Goal: Information Seeking & Learning: Check status

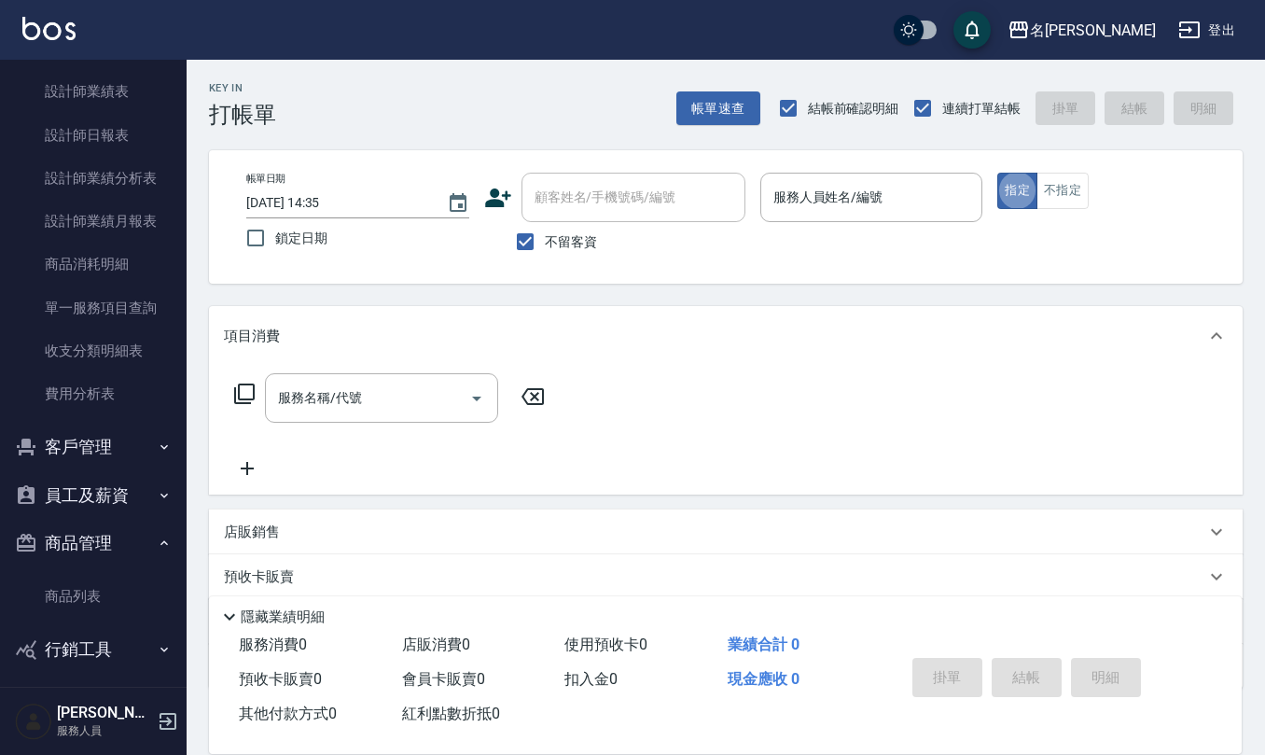
scroll to position [685, 0]
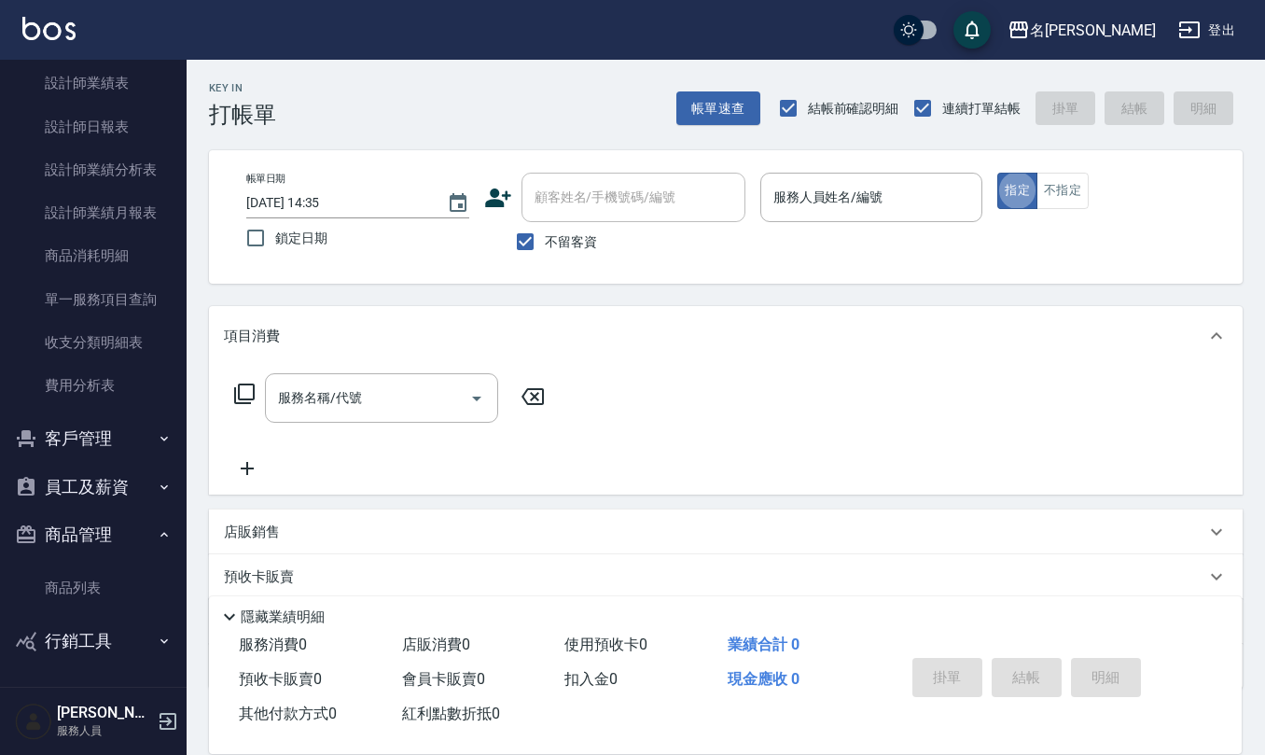
click at [113, 479] on button "員工及薪資" at bounding box center [93, 487] width 172 height 49
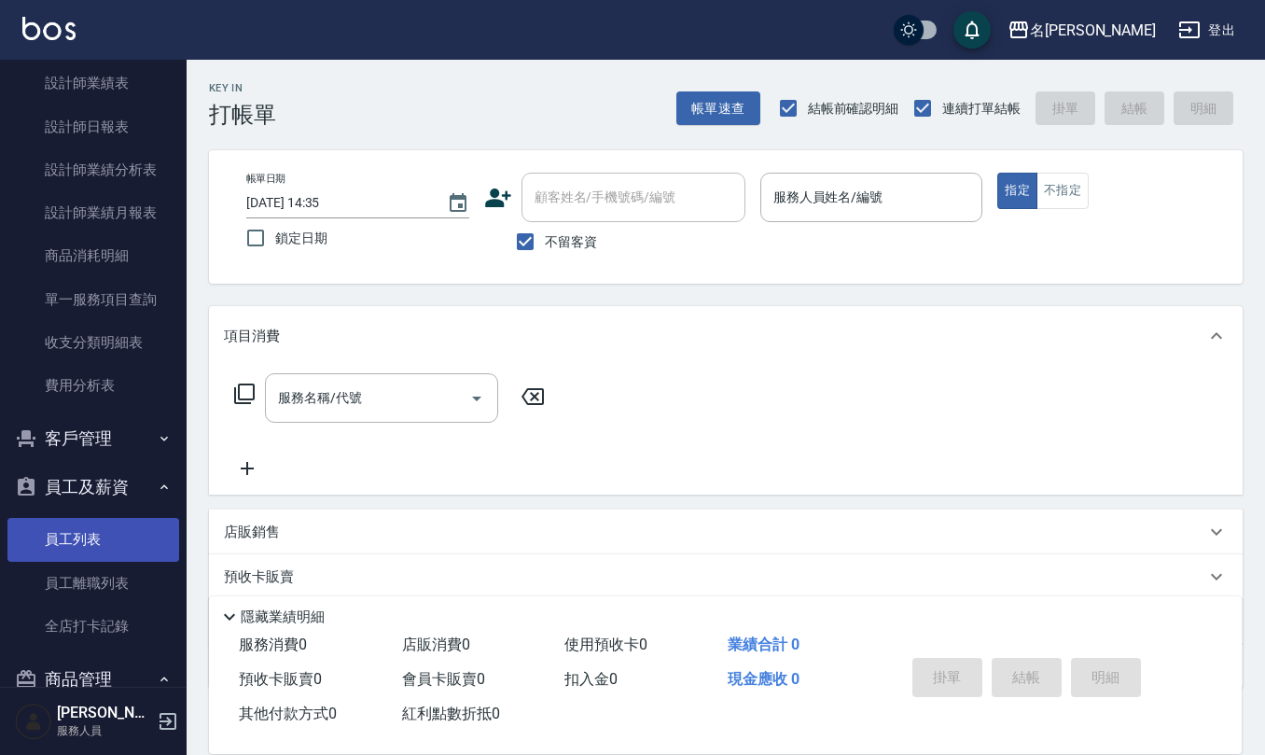
click at [109, 524] on link "員工列表" at bounding box center [93, 539] width 172 height 43
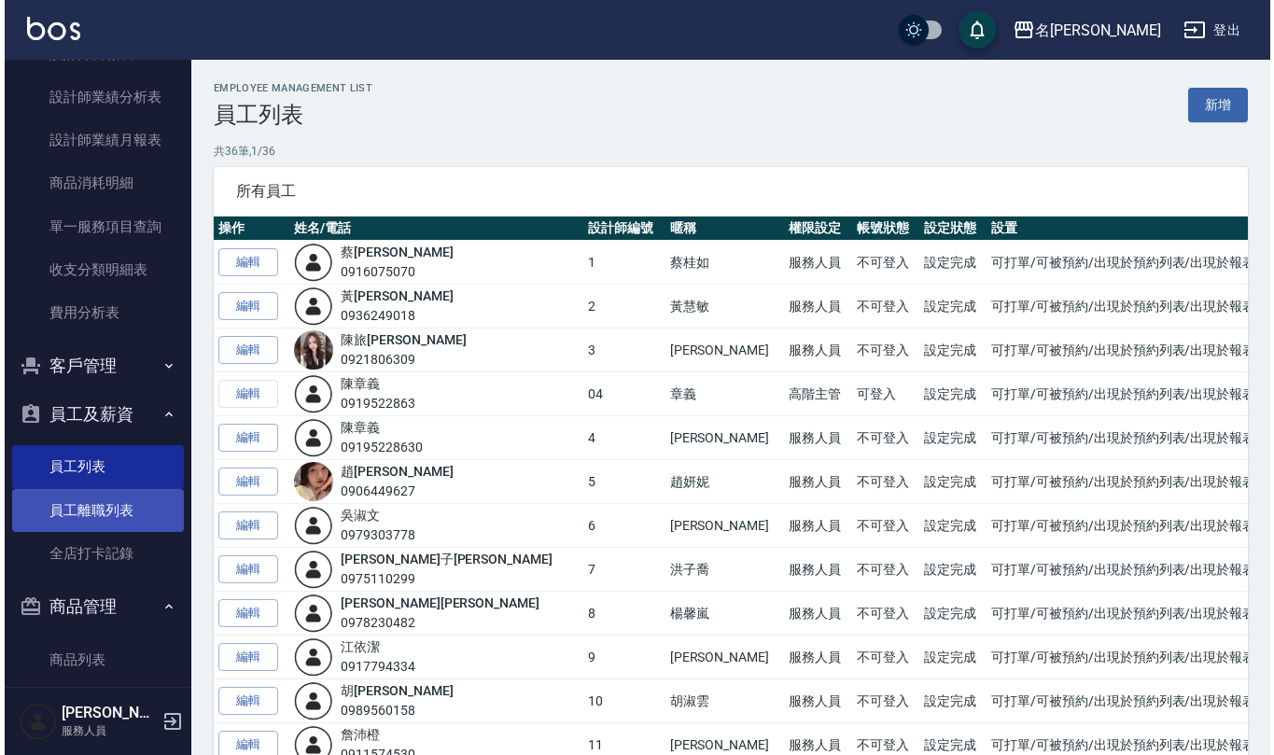
scroll to position [829, 0]
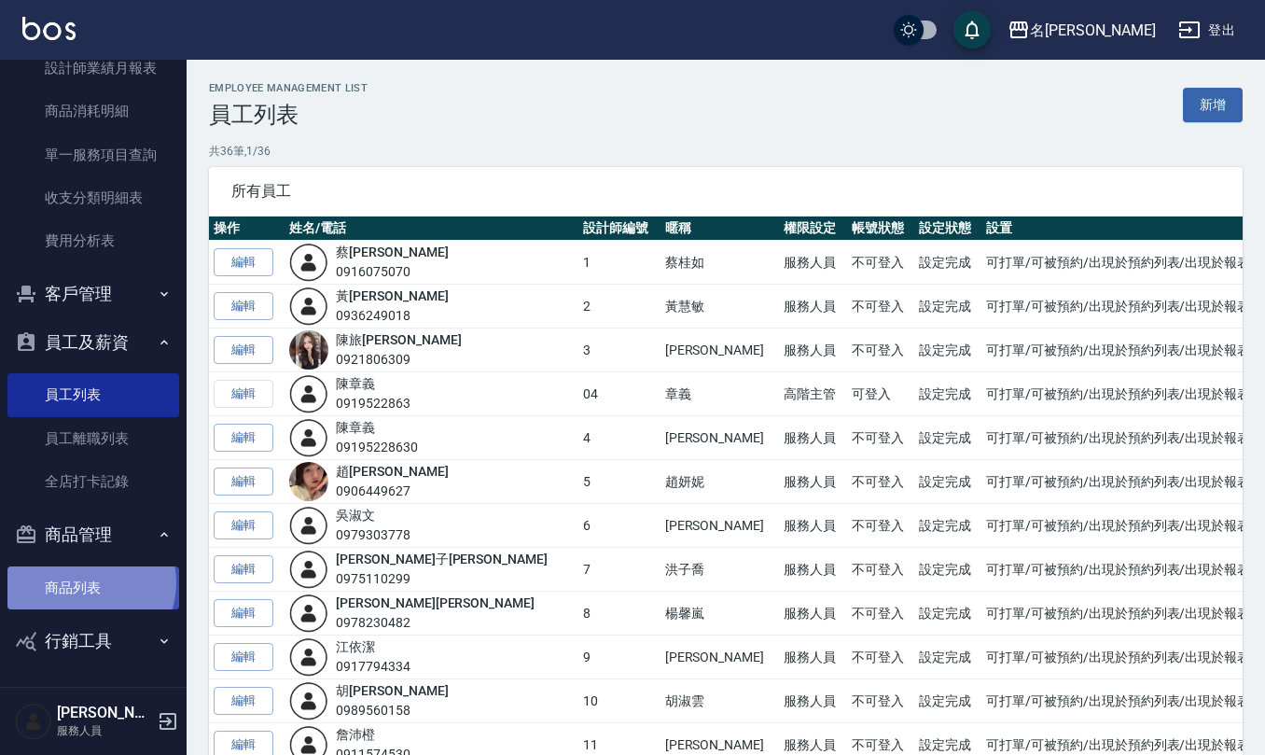
click at [87, 582] on link "商品列表" at bounding box center [93, 587] width 172 height 43
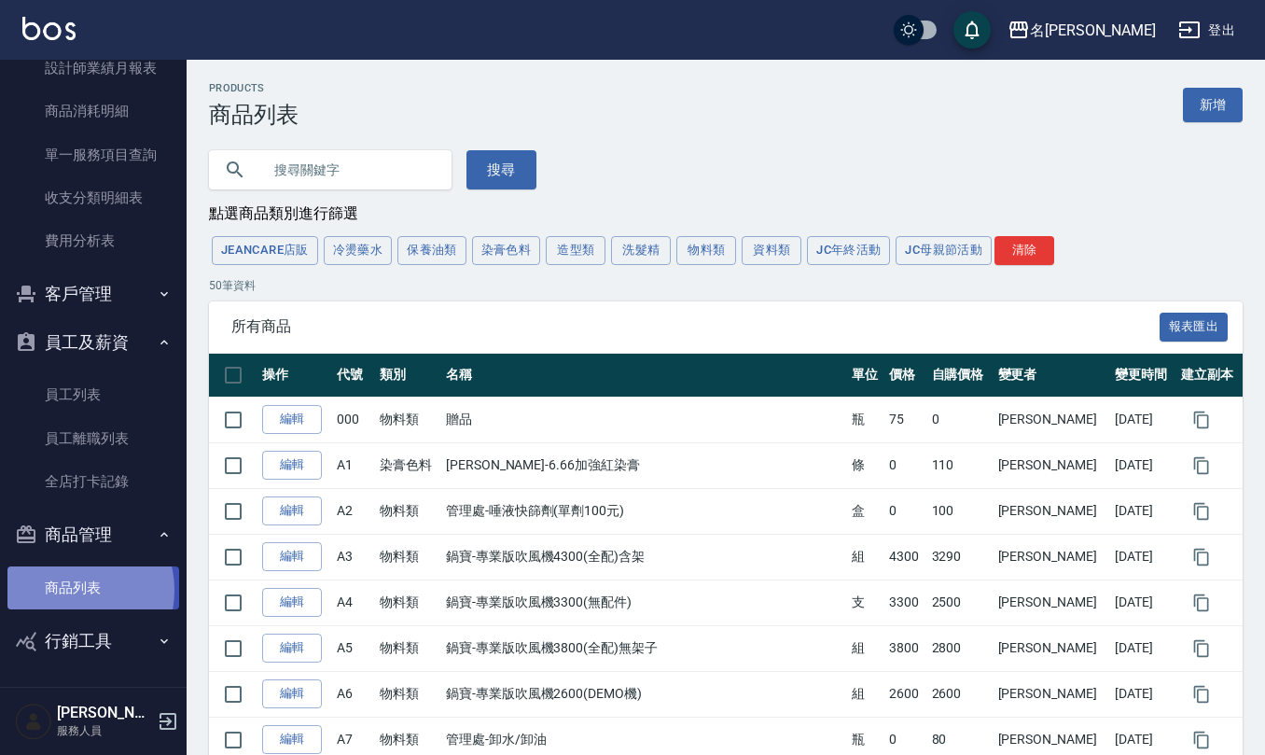
click at [71, 590] on link "商品列表" at bounding box center [93, 587] width 172 height 43
click at [310, 172] on input "text" at bounding box center [348, 170] width 175 height 50
type input "0953269933"
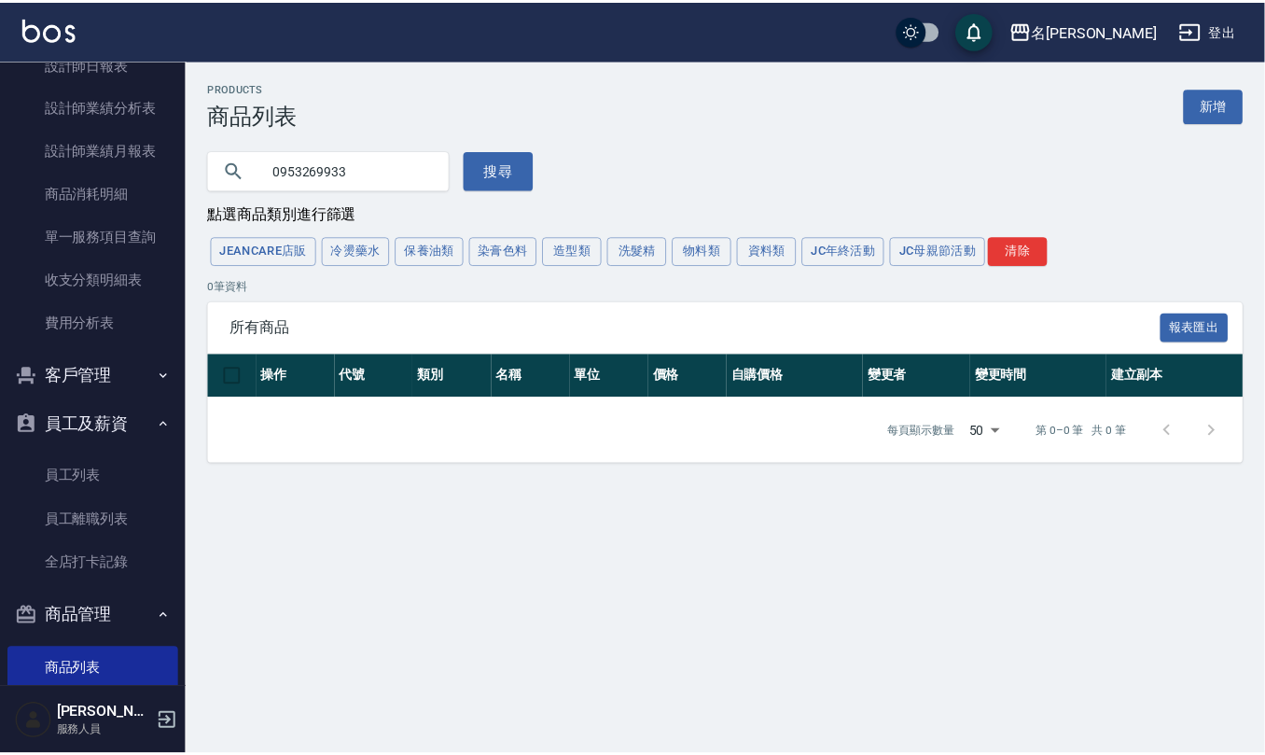
scroll to position [705, 0]
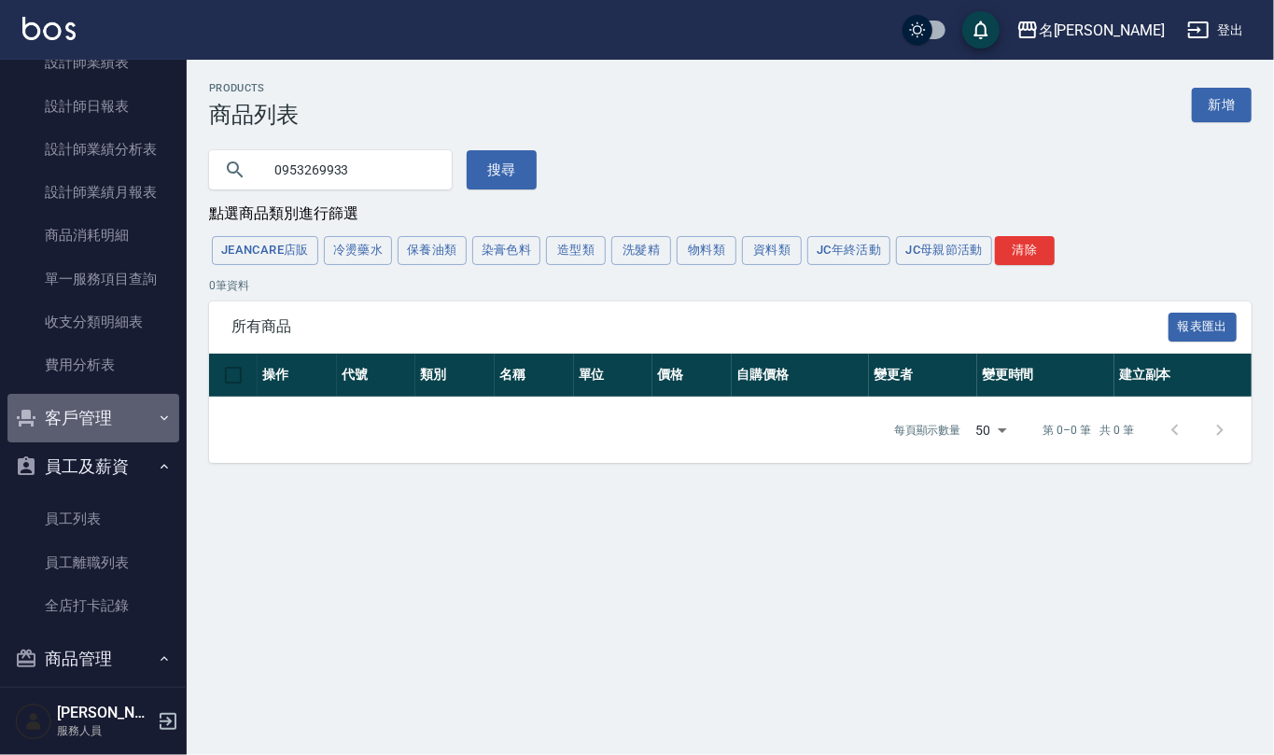
click at [103, 425] on button "客戶管理" at bounding box center [93, 418] width 172 height 49
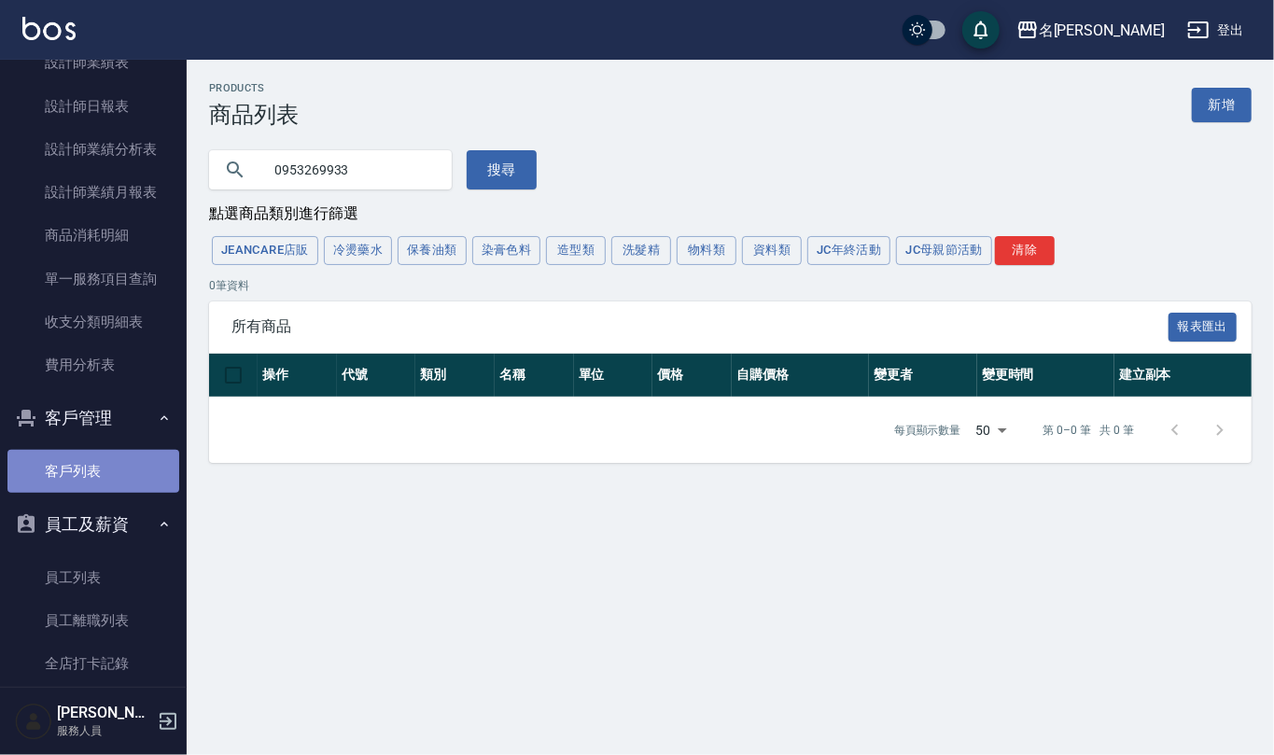
click at [103, 475] on link "客戶列表" at bounding box center [93, 471] width 172 height 43
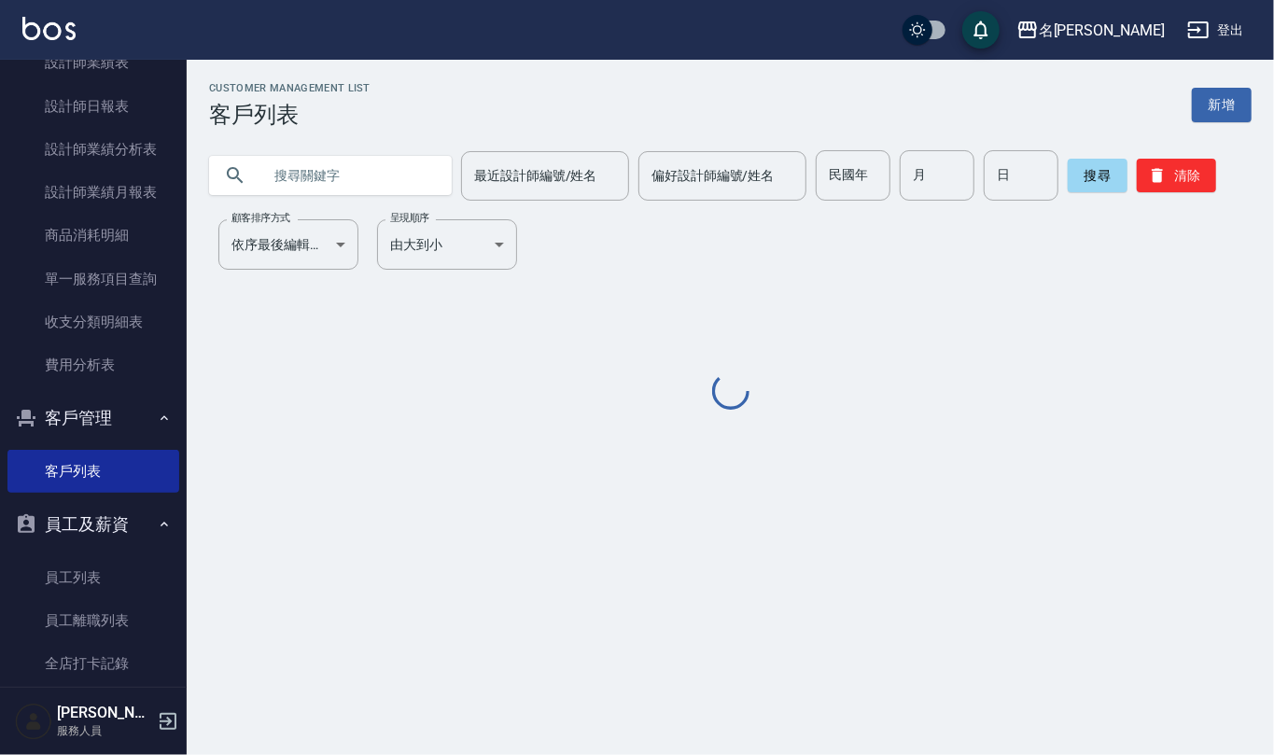
click at [330, 172] on input "text" at bounding box center [348, 175] width 175 height 50
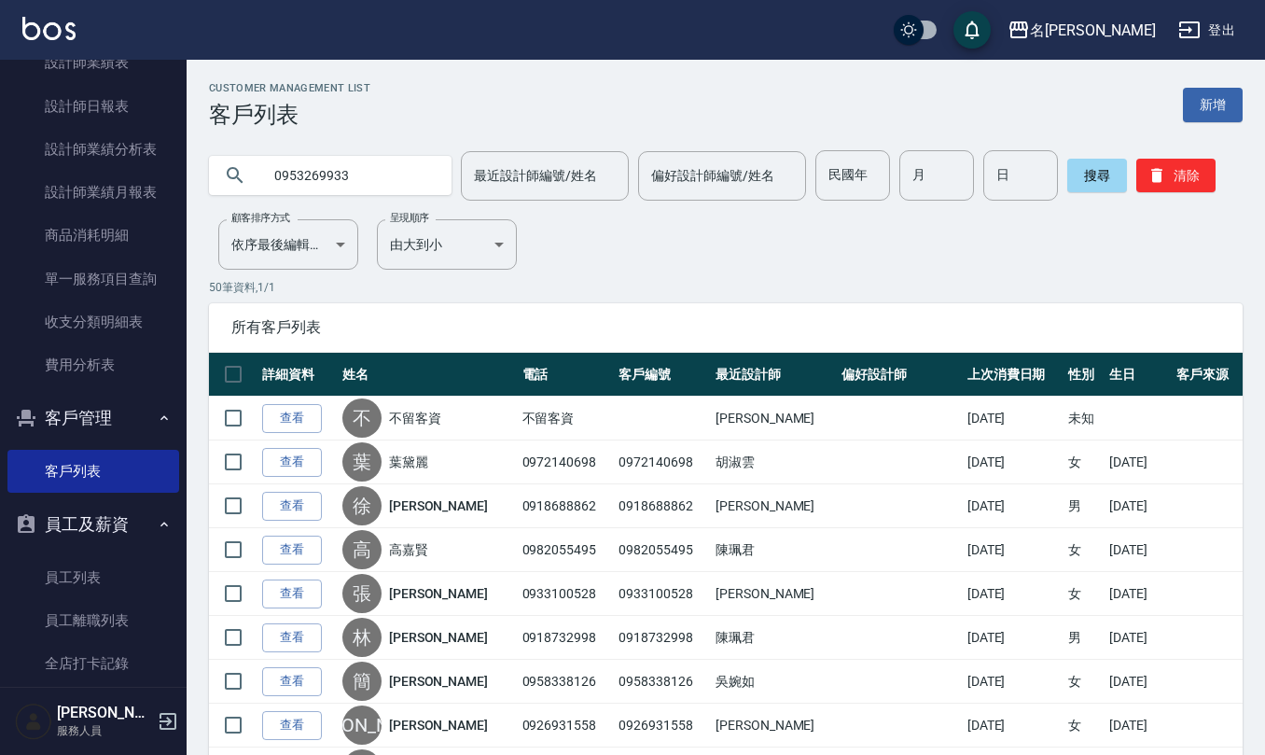
type input "0953269933"
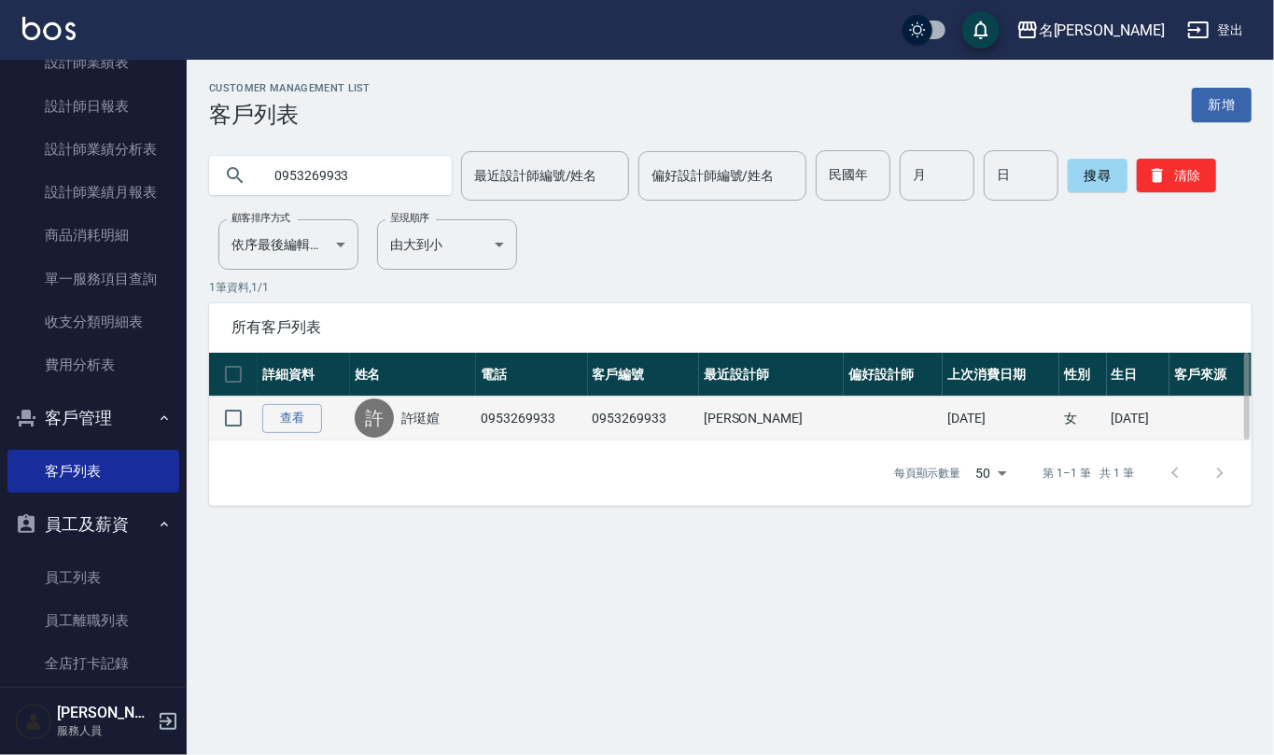
click at [425, 418] on link "許珽媗" at bounding box center [420, 418] width 39 height 19
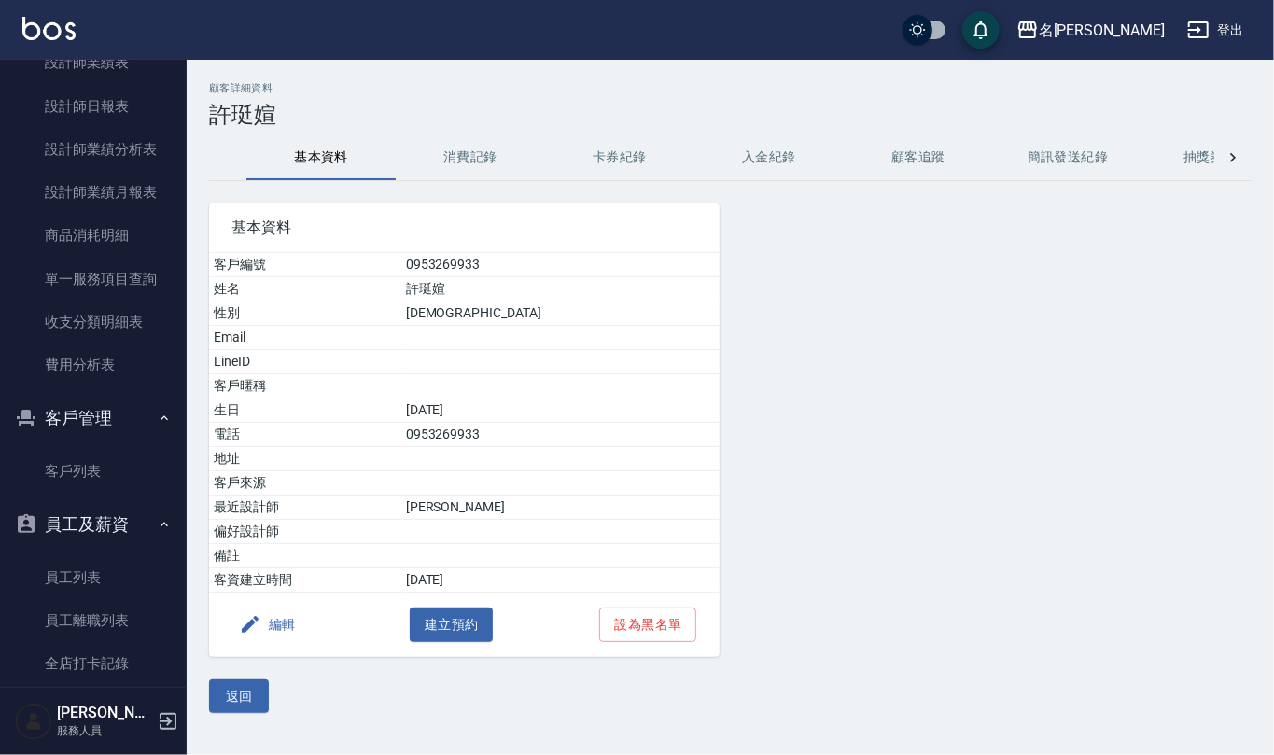
click at [481, 155] on button "消費記錄" at bounding box center [470, 157] width 149 height 45
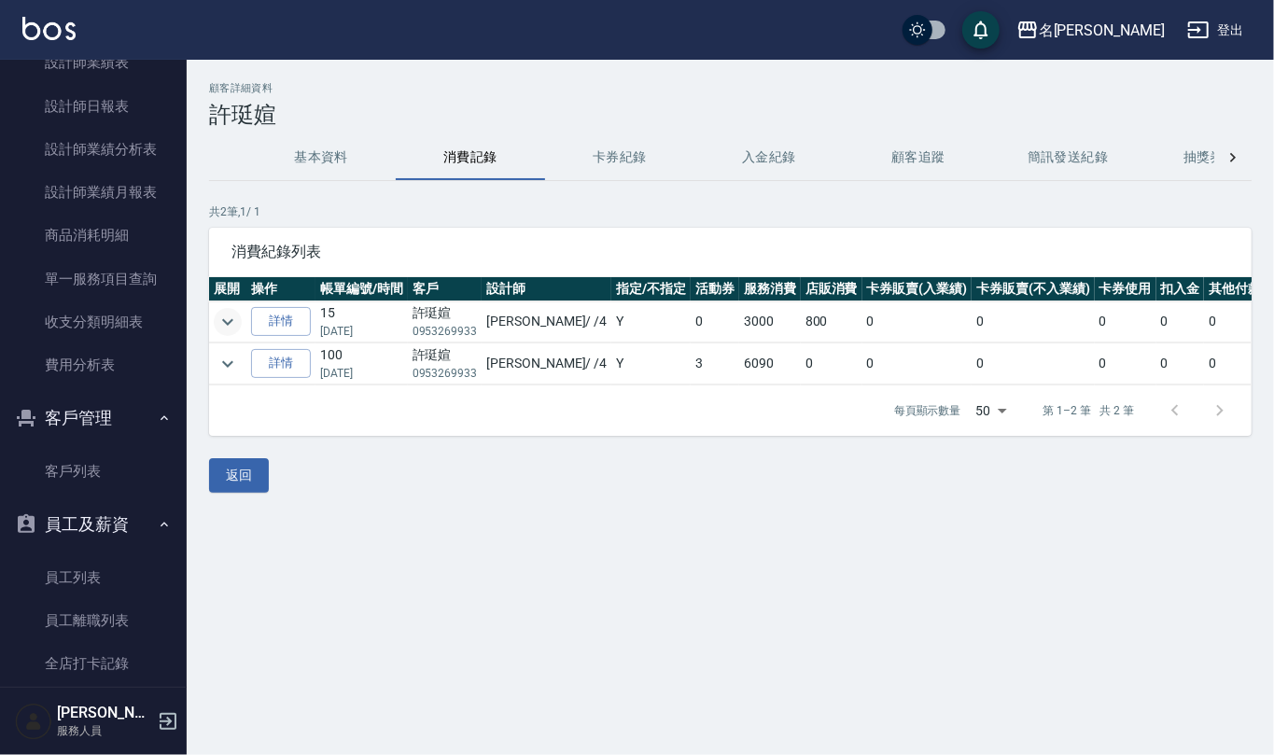
click at [231, 322] on icon "expand row" at bounding box center [227, 321] width 11 height 7
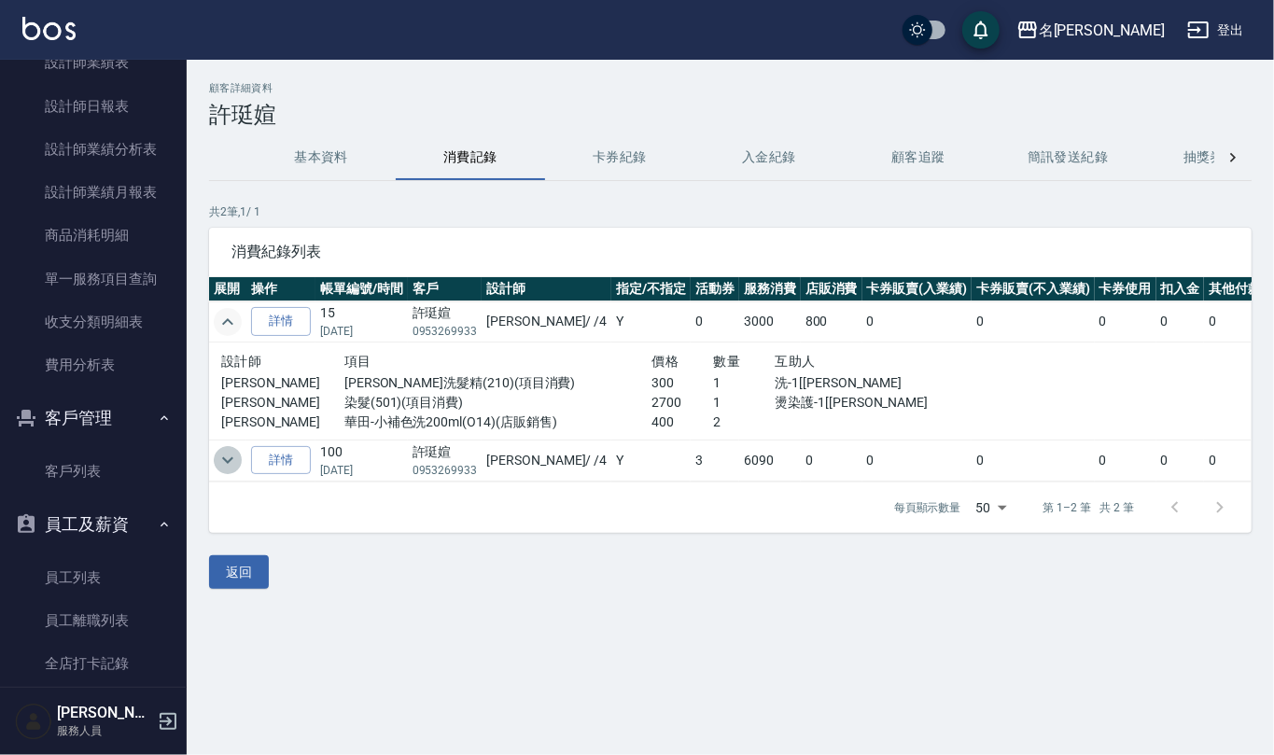
click at [226, 464] on icon "expand row" at bounding box center [227, 460] width 11 height 7
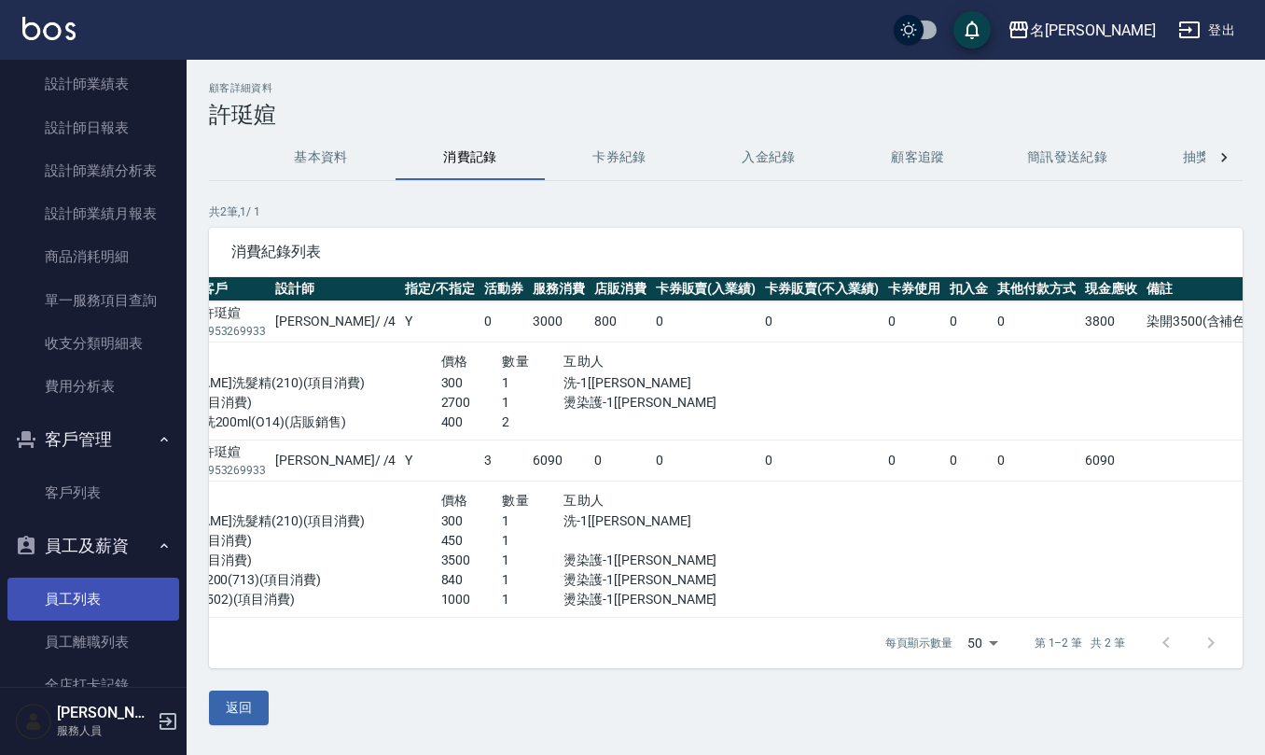
scroll to position [746, 0]
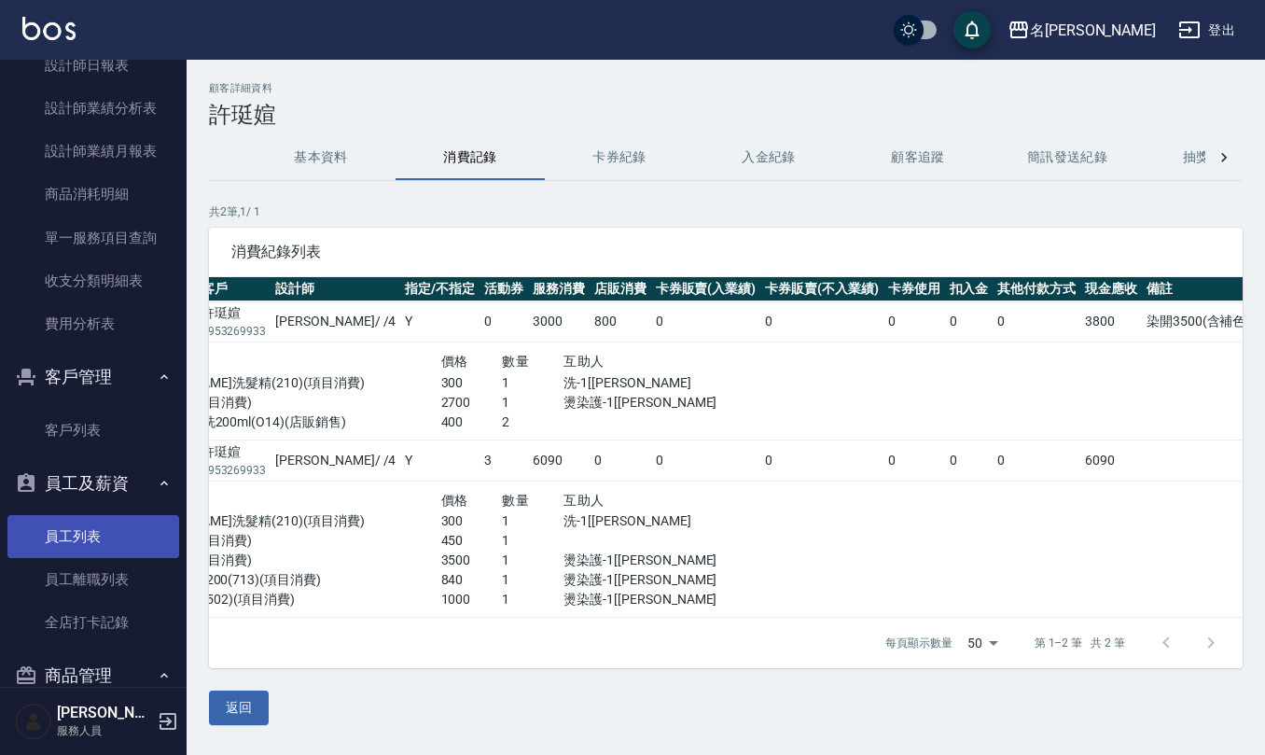
click at [84, 538] on link "員工列表" at bounding box center [93, 536] width 172 height 43
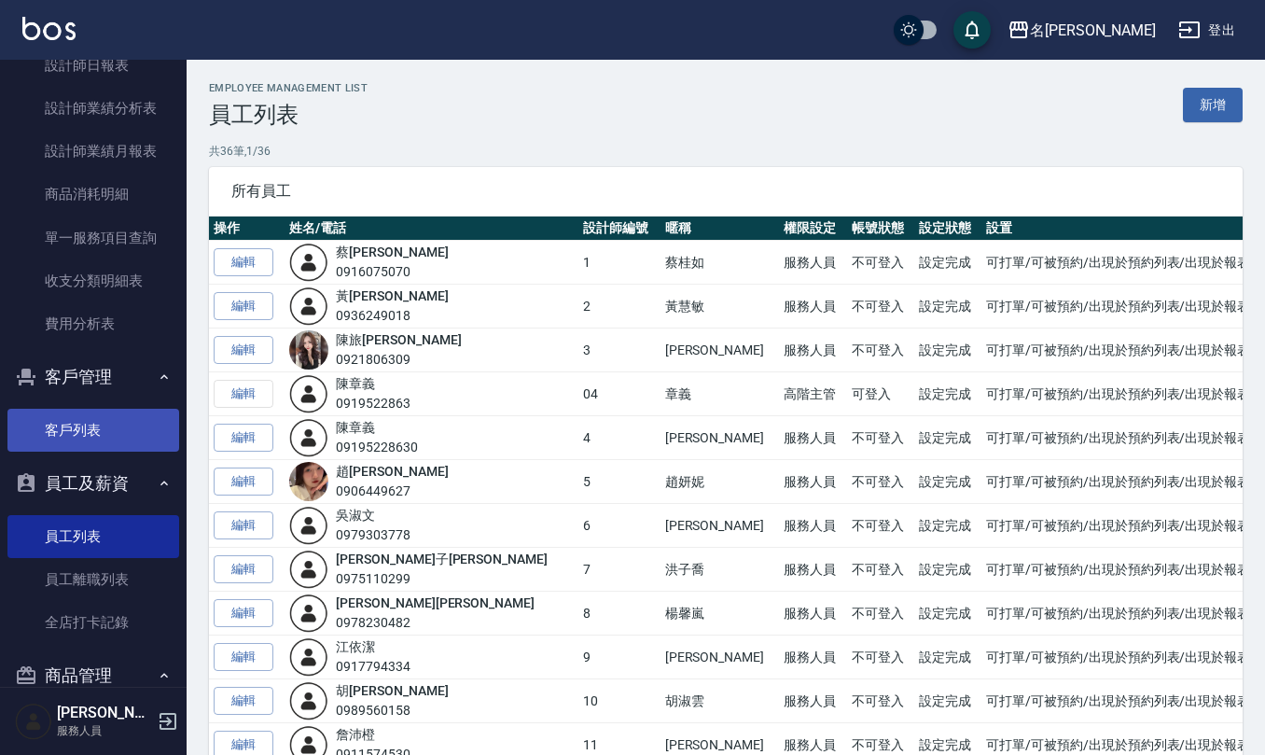
click at [109, 419] on link "客戶列表" at bounding box center [93, 430] width 172 height 43
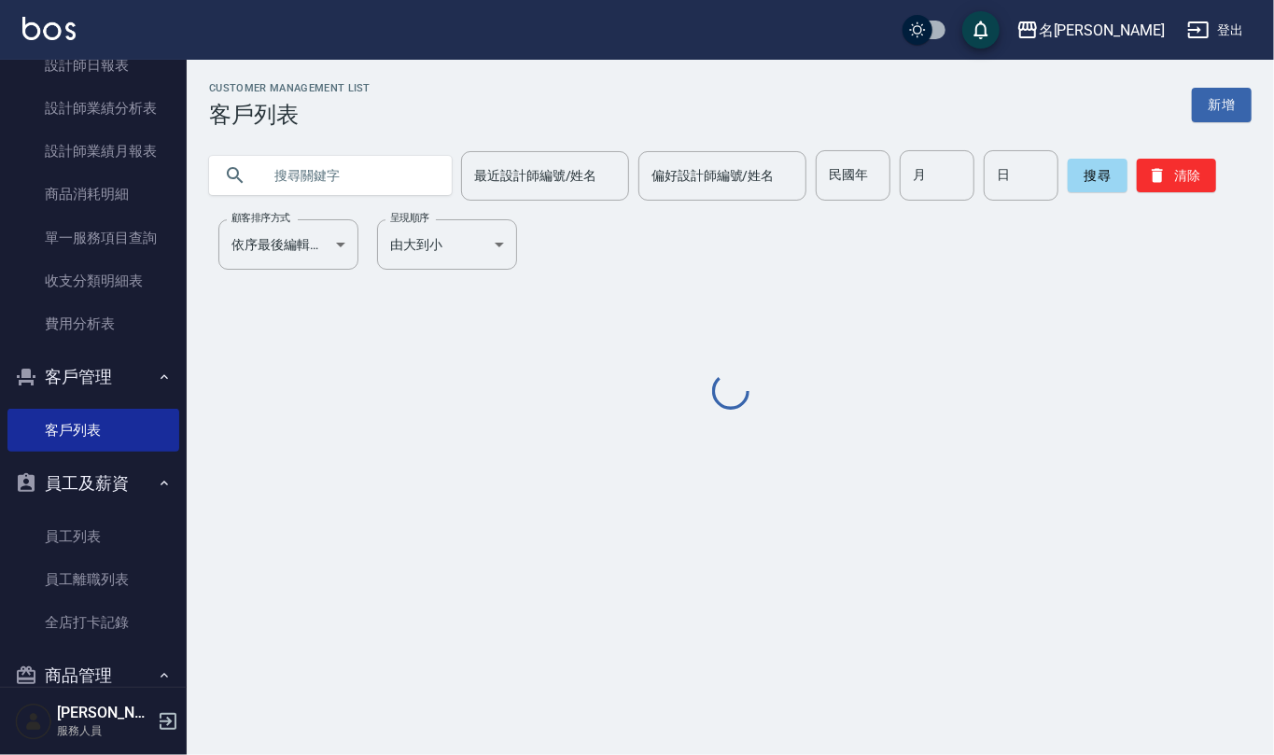
click at [295, 169] on input "text" at bounding box center [348, 175] width 175 height 50
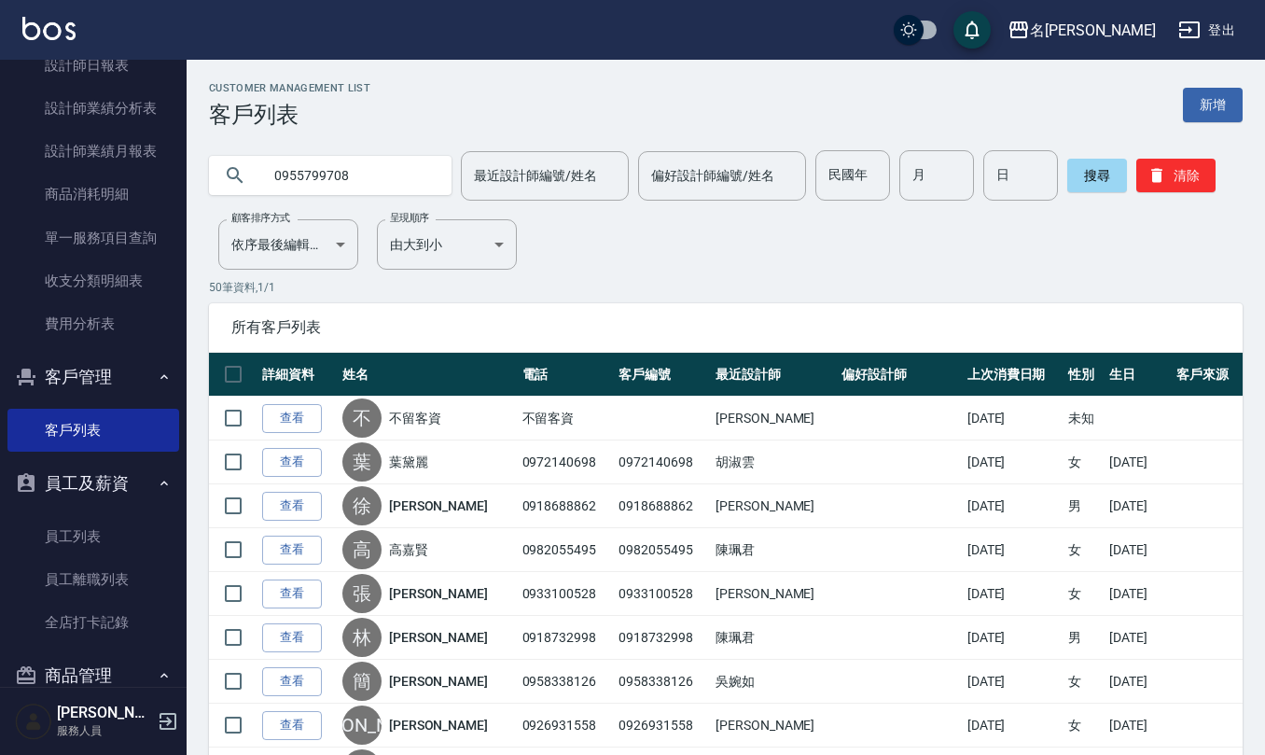
type input "0955799708"
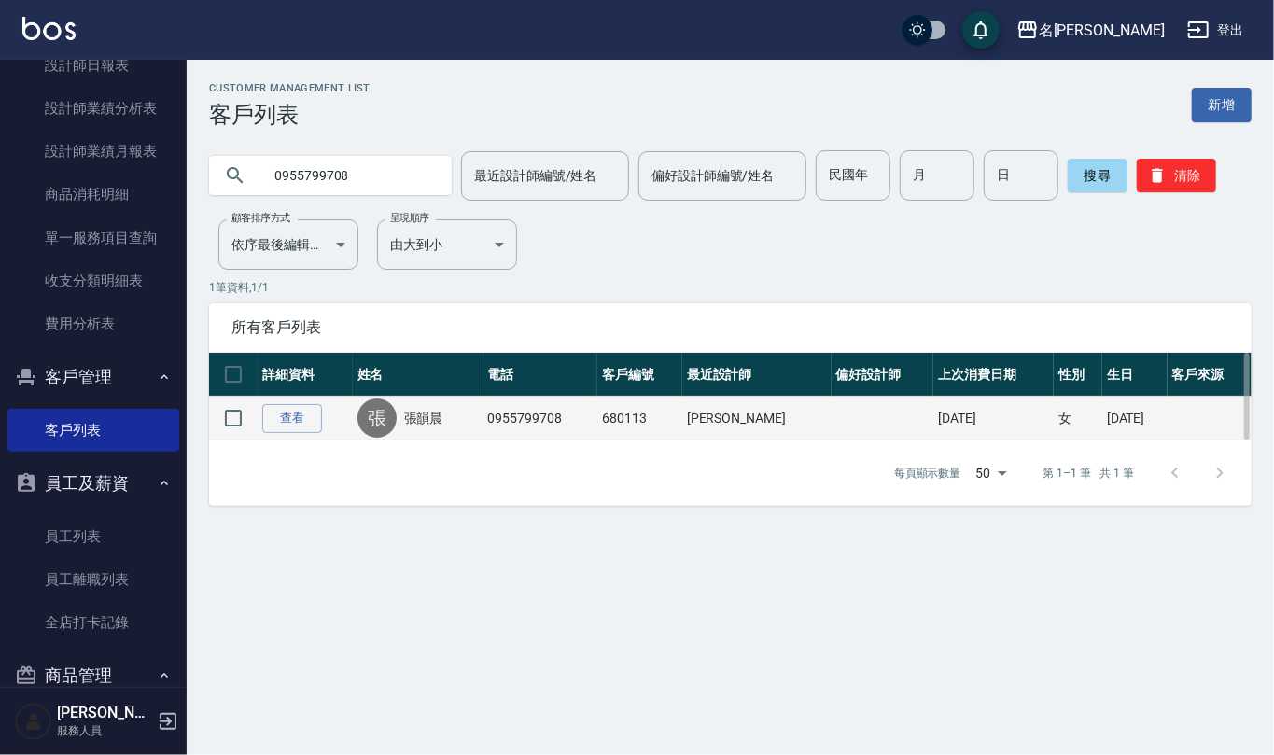
click at [434, 418] on link "張韻晨" at bounding box center [423, 418] width 39 height 19
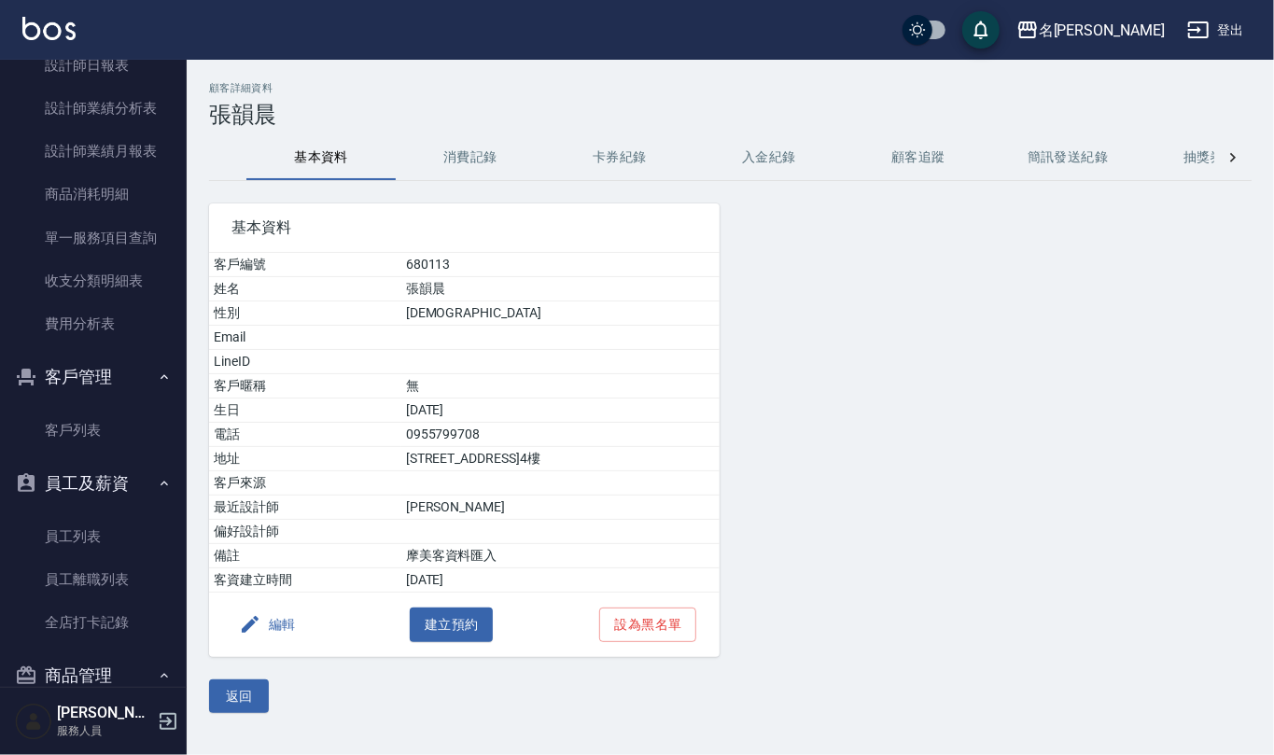
click at [459, 159] on button "消費記錄" at bounding box center [470, 157] width 149 height 45
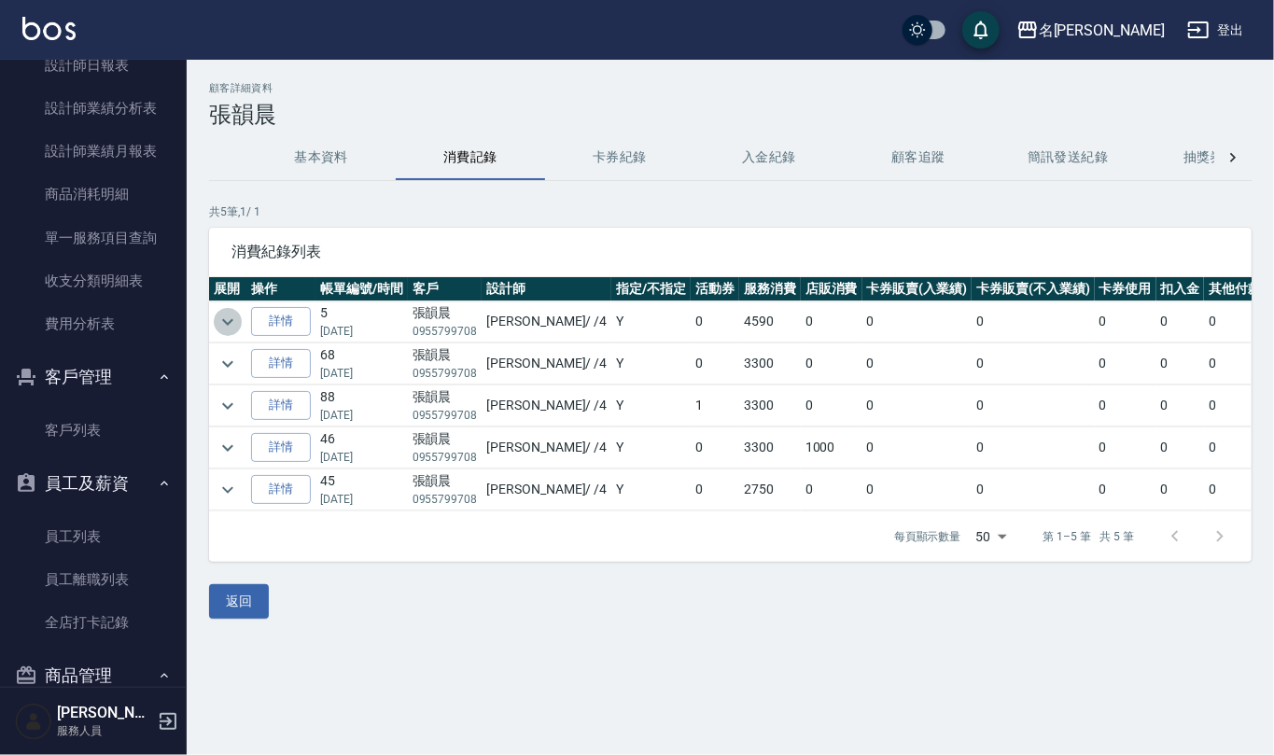
click at [222, 318] on icon "expand row" at bounding box center [227, 322] width 22 height 22
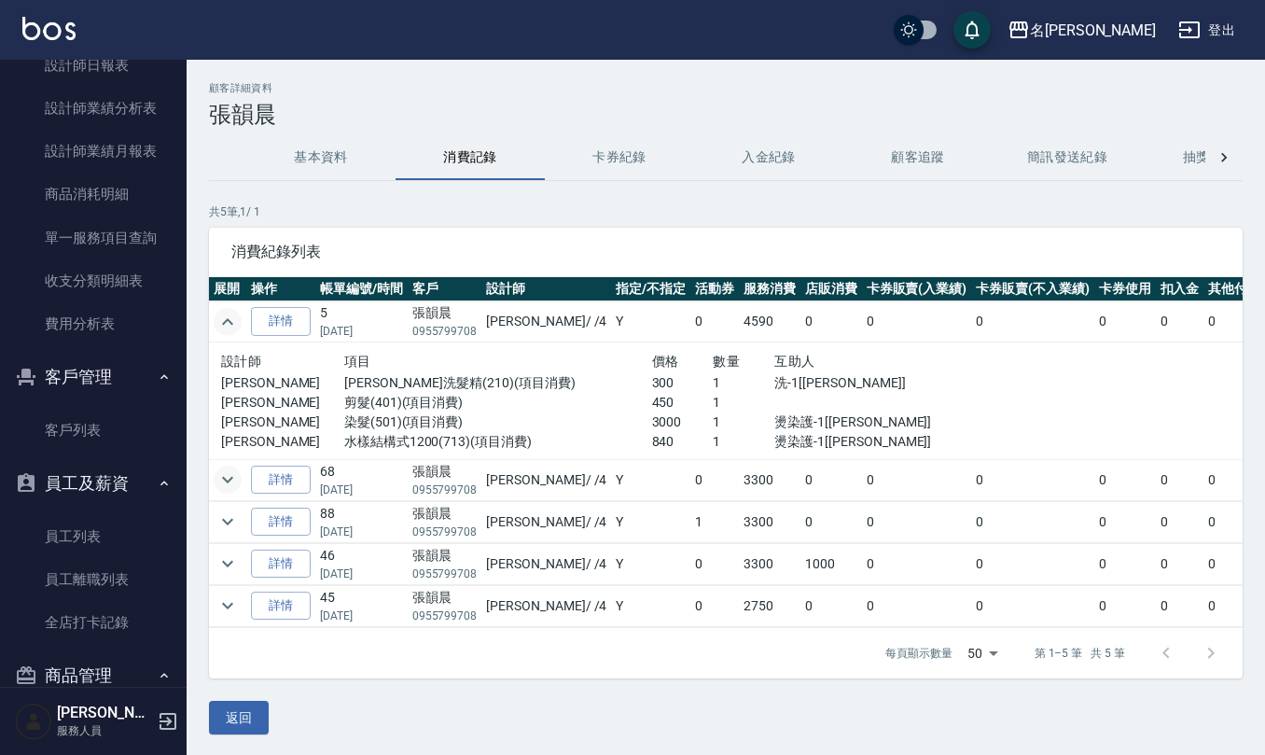
click at [228, 476] on icon "expand row" at bounding box center [227, 479] width 22 height 22
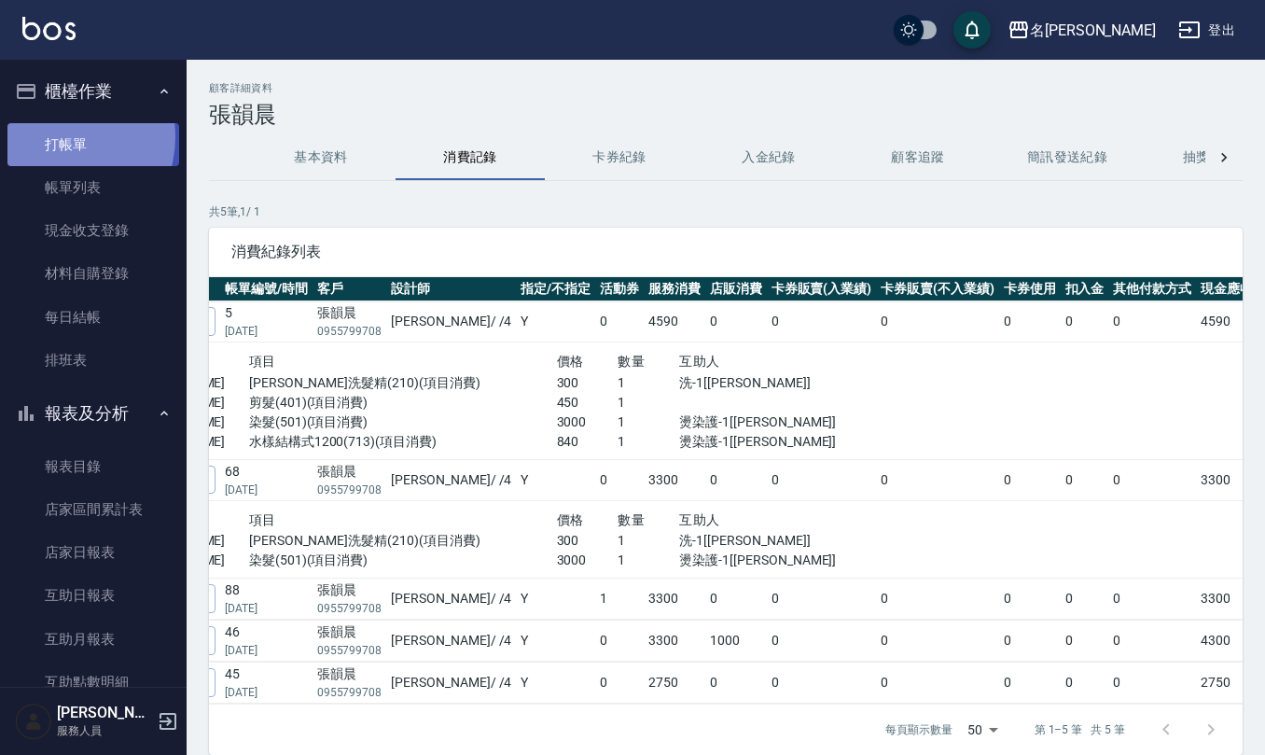
click at [53, 136] on link "打帳單" at bounding box center [93, 144] width 172 height 43
